Goal: Information Seeking & Learning: Learn about a topic

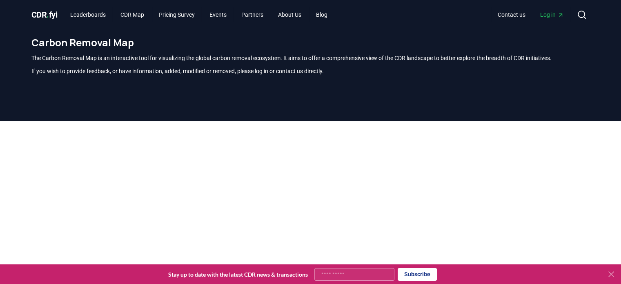
click at [49, 13] on span "." at bounding box center [48, 15] width 2 height 10
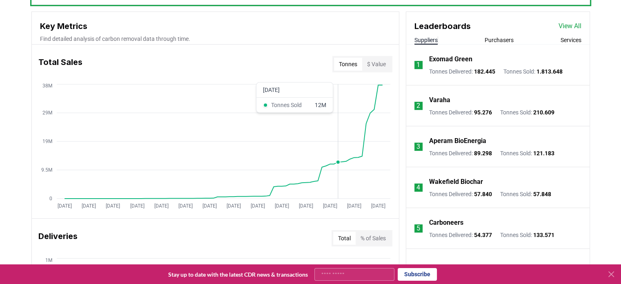
scroll to position [297, 0]
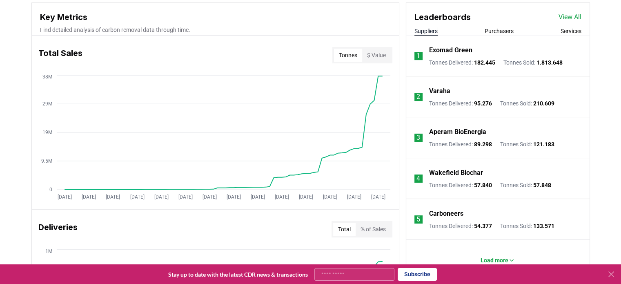
click at [611, 274] on icon at bounding box center [611, 273] width 5 height 5
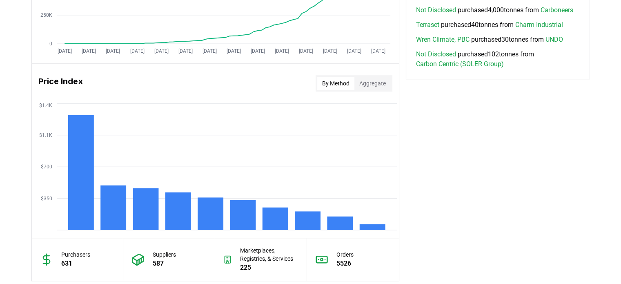
scroll to position [646, 0]
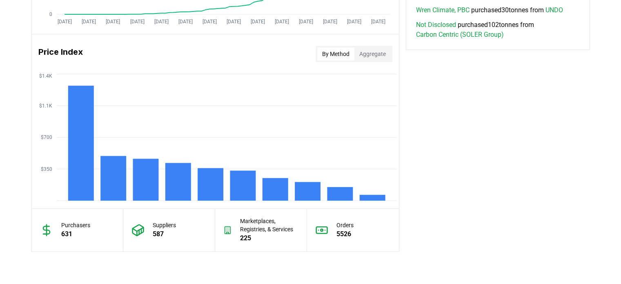
click at [333, 56] on button "By Method" at bounding box center [335, 53] width 37 height 13
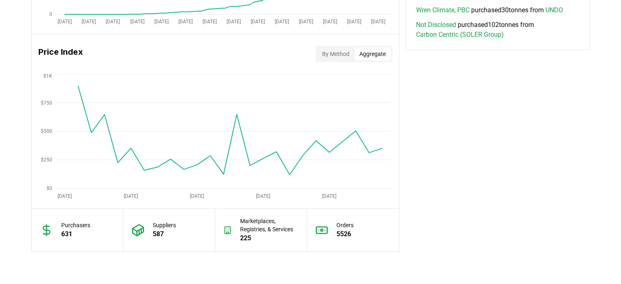
click at [376, 51] on button "Aggregate" at bounding box center [372, 53] width 36 height 13
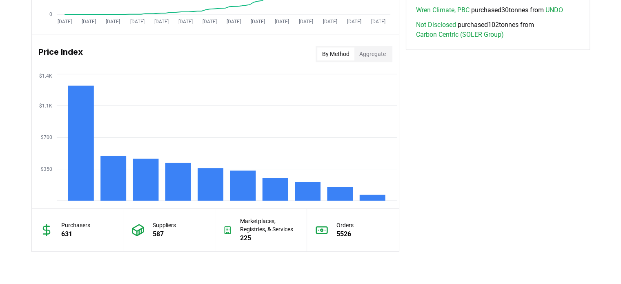
click at [329, 55] on button "By Method" at bounding box center [335, 53] width 37 height 13
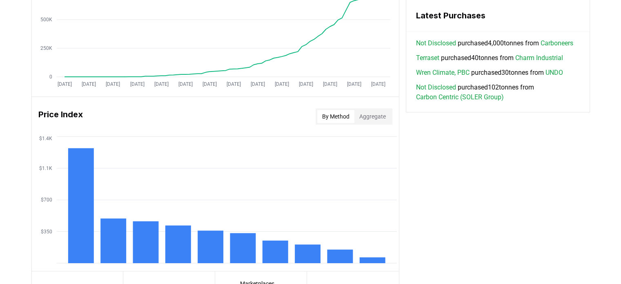
scroll to position [666, 0]
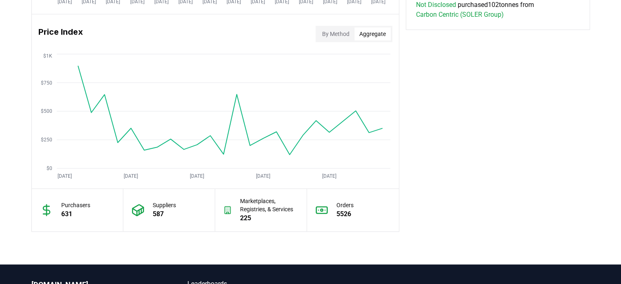
click at [377, 36] on button "Aggregate" at bounding box center [372, 33] width 36 height 13
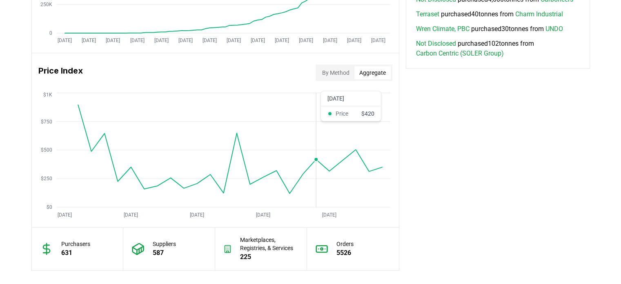
scroll to position [629, 0]
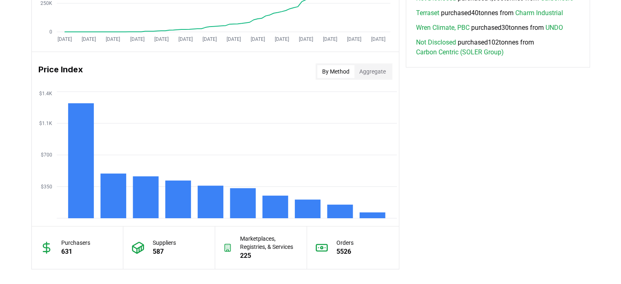
click at [327, 73] on button "By Method" at bounding box center [335, 71] width 37 height 13
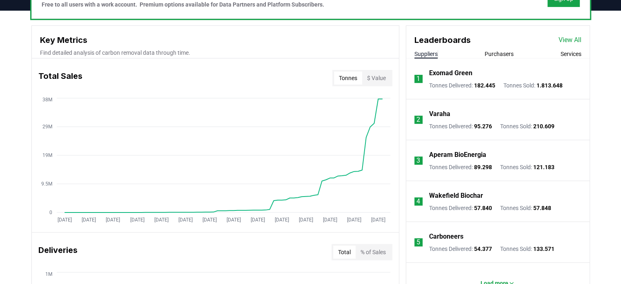
scroll to position [274, 0]
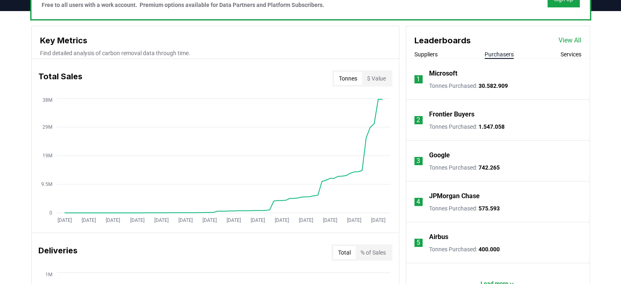
click at [503, 53] on button "Purchasers" at bounding box center [499, 54] width 29 height 8
drag, startPoint x: 573, startPoint y: 59, endPoint x: 567, endPoint y: 51, distance: 9.6
click at [567, 51] on div "Leaderboards View All Suppliers Purchasers Services 1 Microsoft Tonnes Purchase…" at bounding box center [497, 165] width 183 height 278
click at [567, 51] on button "Services" at bounding box center [571, 54] width 21 height 8
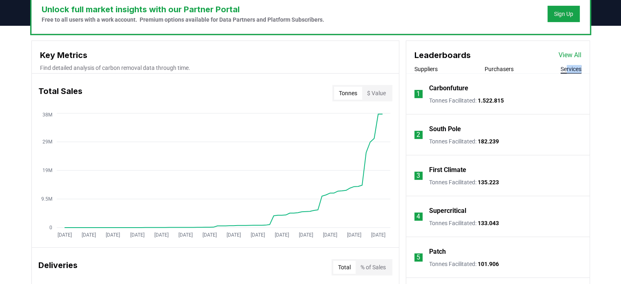
scroll to position [259, 0]
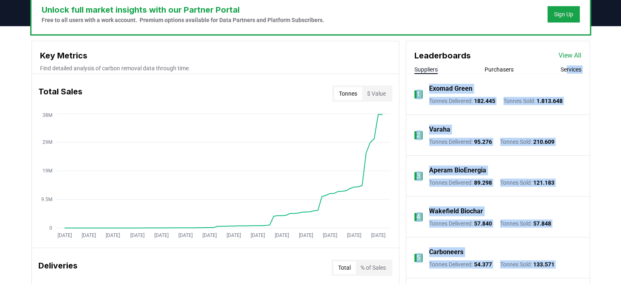
click at [428, 67] on button "Suppliers" at bounding box center [425, 69] width 23 height 8
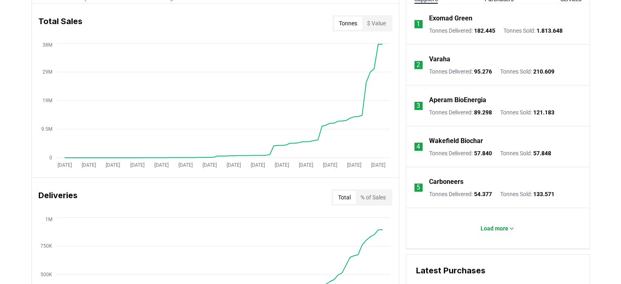
scroll to position [332, 0]
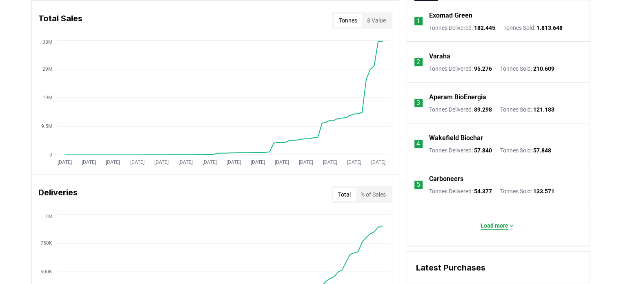
click at [497, 225] on p "Load more" at bounding box center [494, 225] width 28 height 8
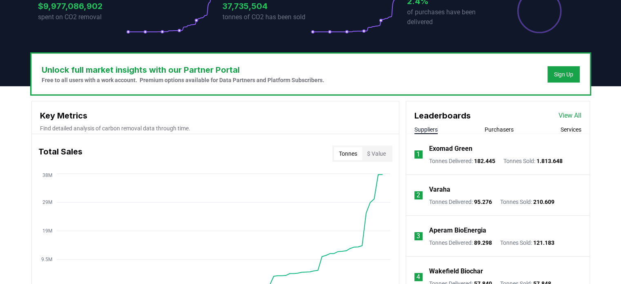
scroll to position [220, 0]
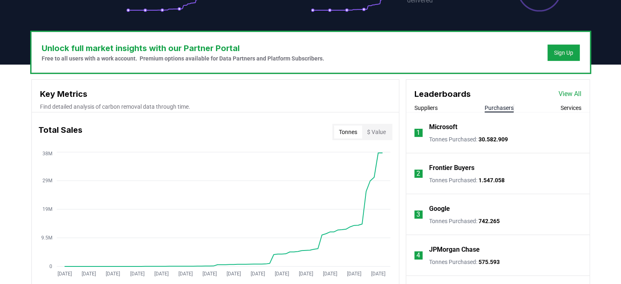
click at [503, 106] on button "Purchasers" at bounding box center [499, 108] width 29 height 8
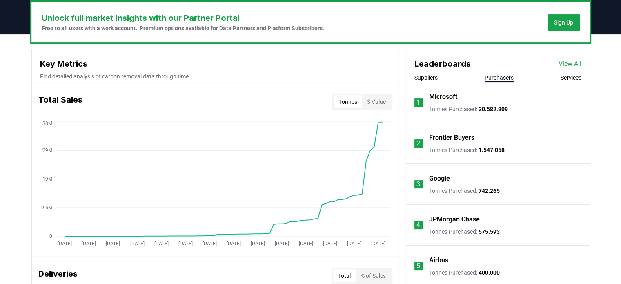
scroll to position [255, 0]
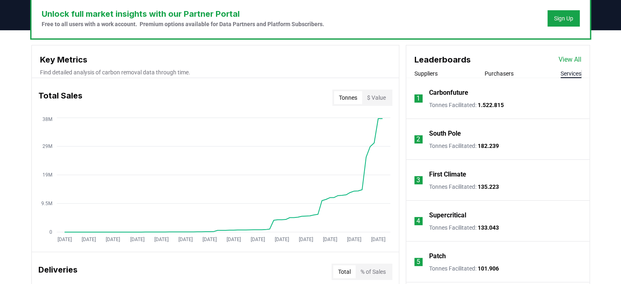
click at [566, 69] on button "Services" at bounding box center [571, 73] width 21 height 8
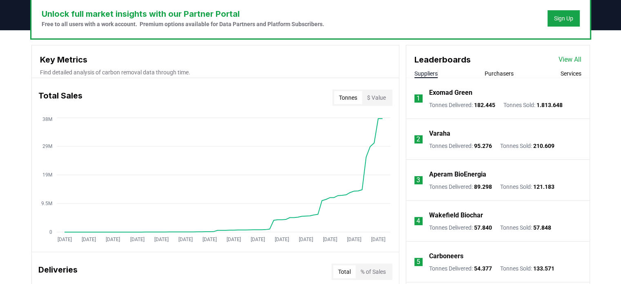
click at [416, 76] on button "Suppliers" at bounding box center [425, 73] width 23 height 8
click at [569, 61] on link "View All" at bounding box center [569, 60] width 23 height 10
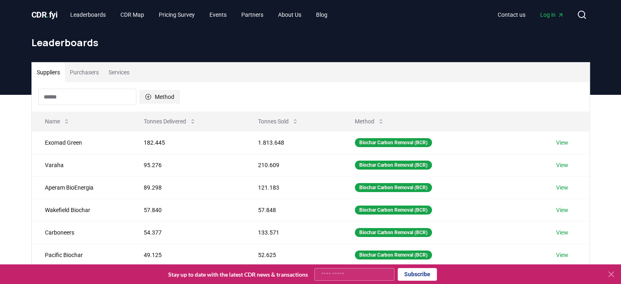
click at [158, 98] on button "Method" at bounding box center [160, 96] width 40 height 13
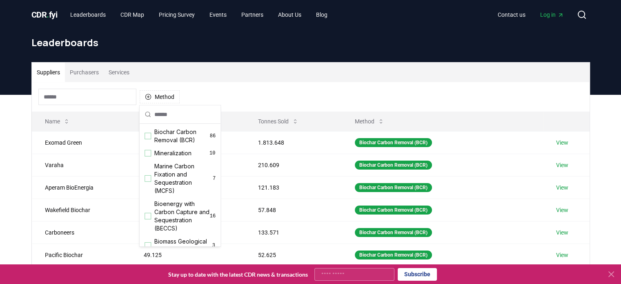
click at [145, 41] on h1 "Leaderboards" at bounding box center [310, 42] width 558 height 13
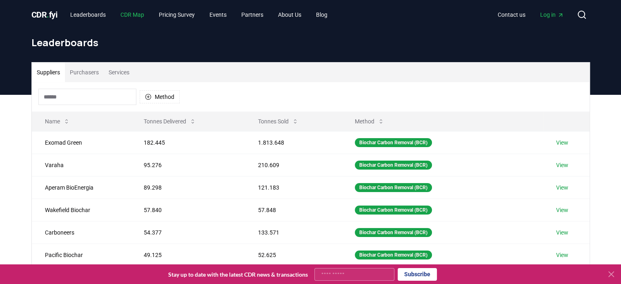
click at [138, 11] on link "CDR Map" at bounding box center [132, 14] width 37 height 15
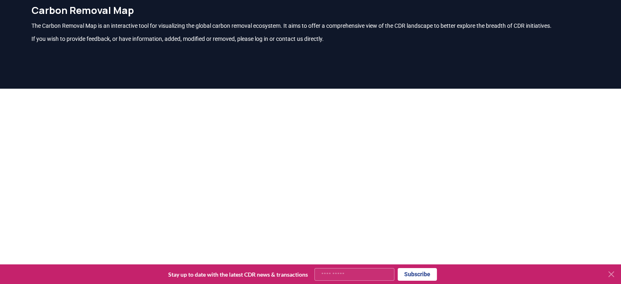
scroll to position [37, 0]
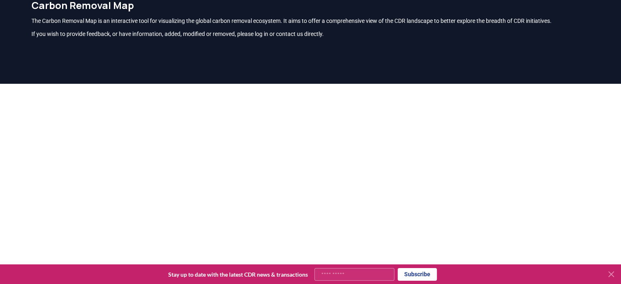
click at [611, 273] on icon at bounding box center [611, 274] width 10 height 10
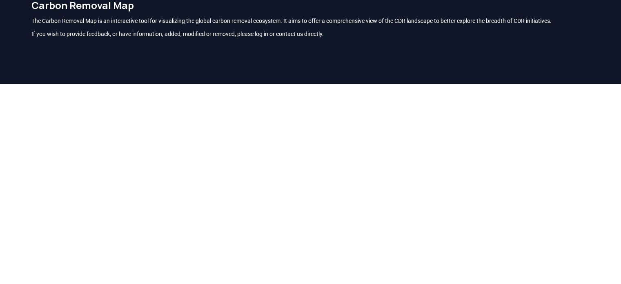
scroll to position [0, 0]
